Goal: Obtain resource: Download file/media

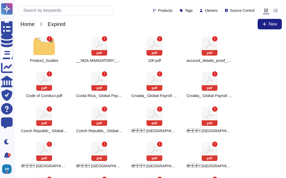
click at [28, 22] on span "Home" at bounding box center [27, 24] width 19 height 8
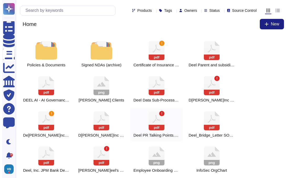
scroll to position [75, 0]
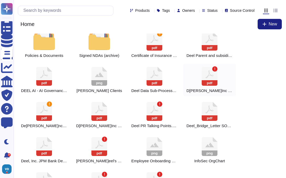
click at [216, 79] on icon at bounding box center [210, 76] width 16 height 19
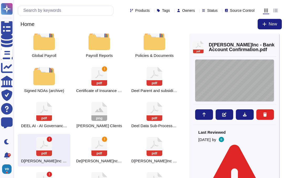
click at [206, 83] on div at bounding box center [234, 81] width 79 height 42
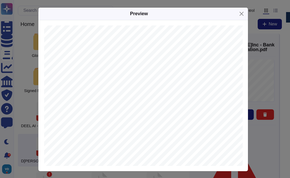
scroll to position [109, 0]
drag, startPoint x: 112, startPoint y: 124, endPoint x: 127, endPoint y: 101, distance: 27.5
click at [77, 126] on div at bounding box center [152, 65] width 210 height 297
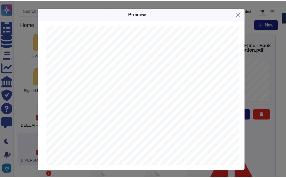
scroll to position [0, 0]
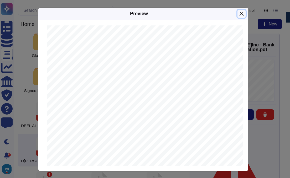
click at [239, 14] on button "Close" at bounding box center [241, 14] width 8 height 8
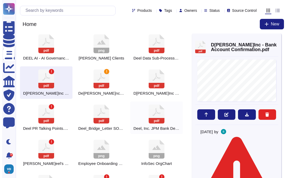
scroll to position [146, 0]
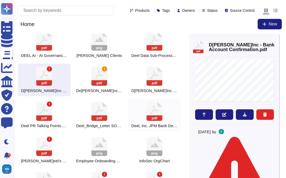
click at [158, 111] on icon at bounding box center [155, 111] width 16 height 19
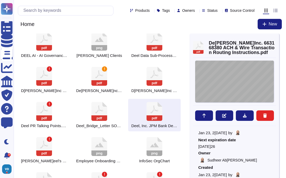
click at [219, 95] on div "Decem[PERSON_NAME]09, [DATE][STREET_ADDRESS] IMPORTANT | Standard Settlement In…" at bounding box center [234, 82] width 79 height 42
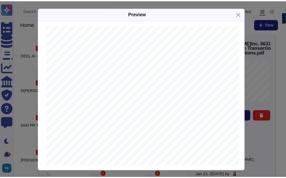
scroll to position [160, 0]
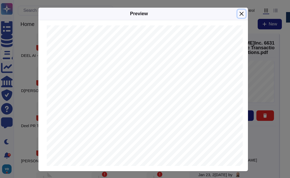
click at [237, 13] on button "Close" at bounding box center [241, 14] width 8 height 8
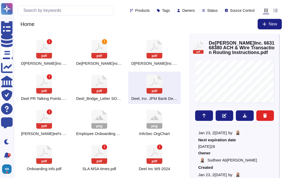
scroll to position [174, 0]
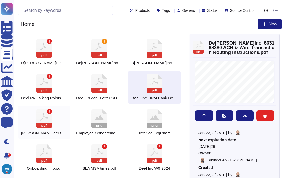
click at [47, 119] on icon at bounding box center [44, 118] width 16 height 19
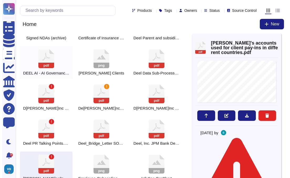
scroll to position [127, 0]
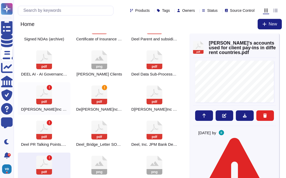
click at [42, 100] on rect at bounding box center [44, 102] width 16 height 6
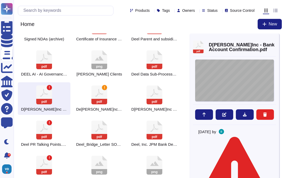
click at [227, 77] on div at bounding box center [234, 81] width 79 height 42
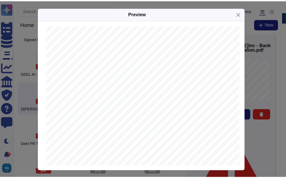
scroll to position [76, 0]
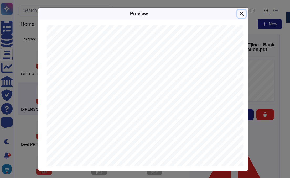
click at [240, 14] on button "Close" at bounding box center [241, 14] width 8 height 8
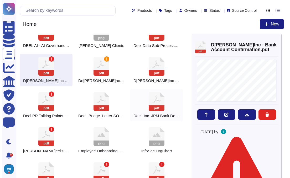
scroll to position [159, 0]
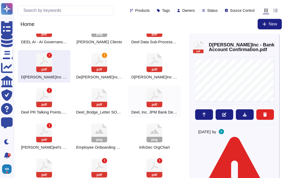
click at [158, 98] on icon at bounding box center [155, 97] width 16 height 19
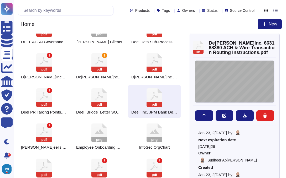
click at [209, 91] on div "Decem[PERSON_NAME]09, [DATE][STREET_ADDRESS] IMPORTANT | Standard Settlement In…" at bounding box center [234, 82] width 79 height 42
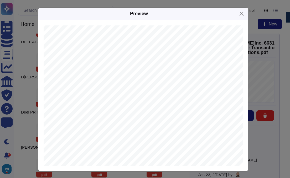
scroll to position [118, 5]
